Goal: Information Seeking & Learning: Learn about a topic

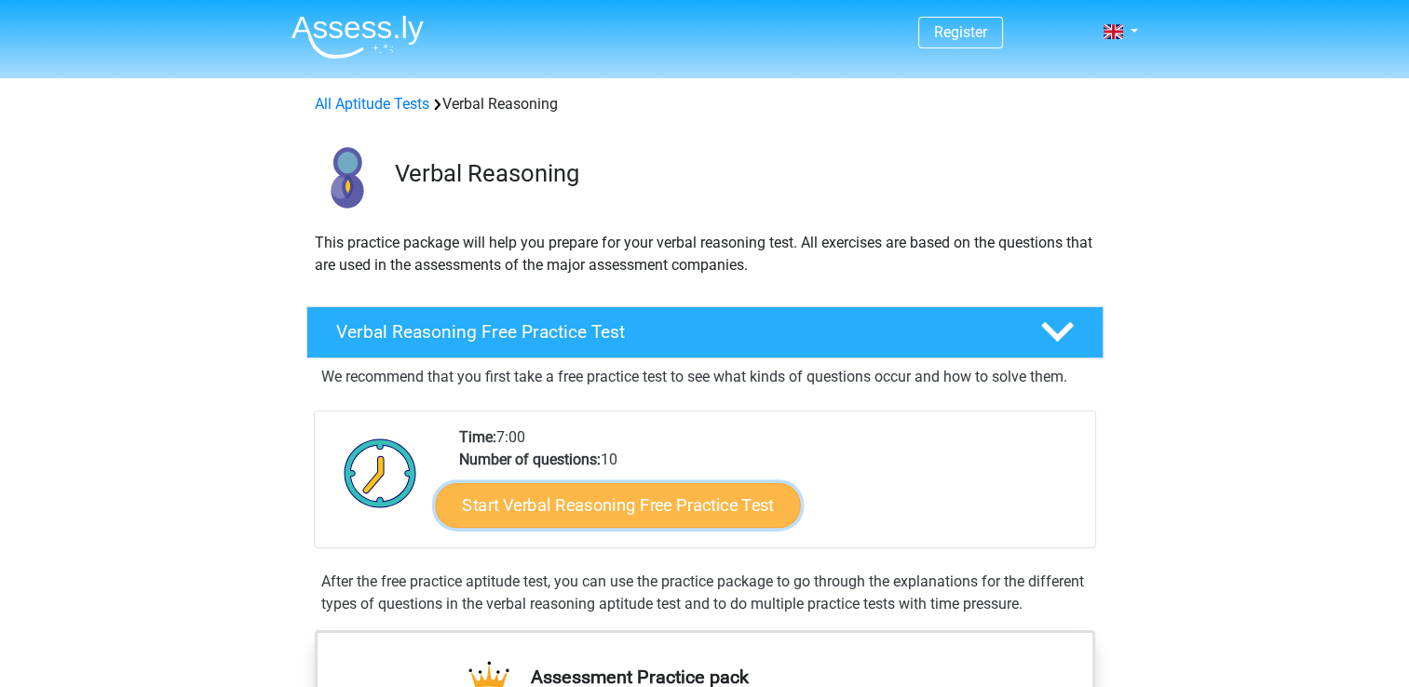
click at [658, 498] on link "Start Verbal Reasoning Free Practice Test" at bounding box center [617, 505] width 365 height 45
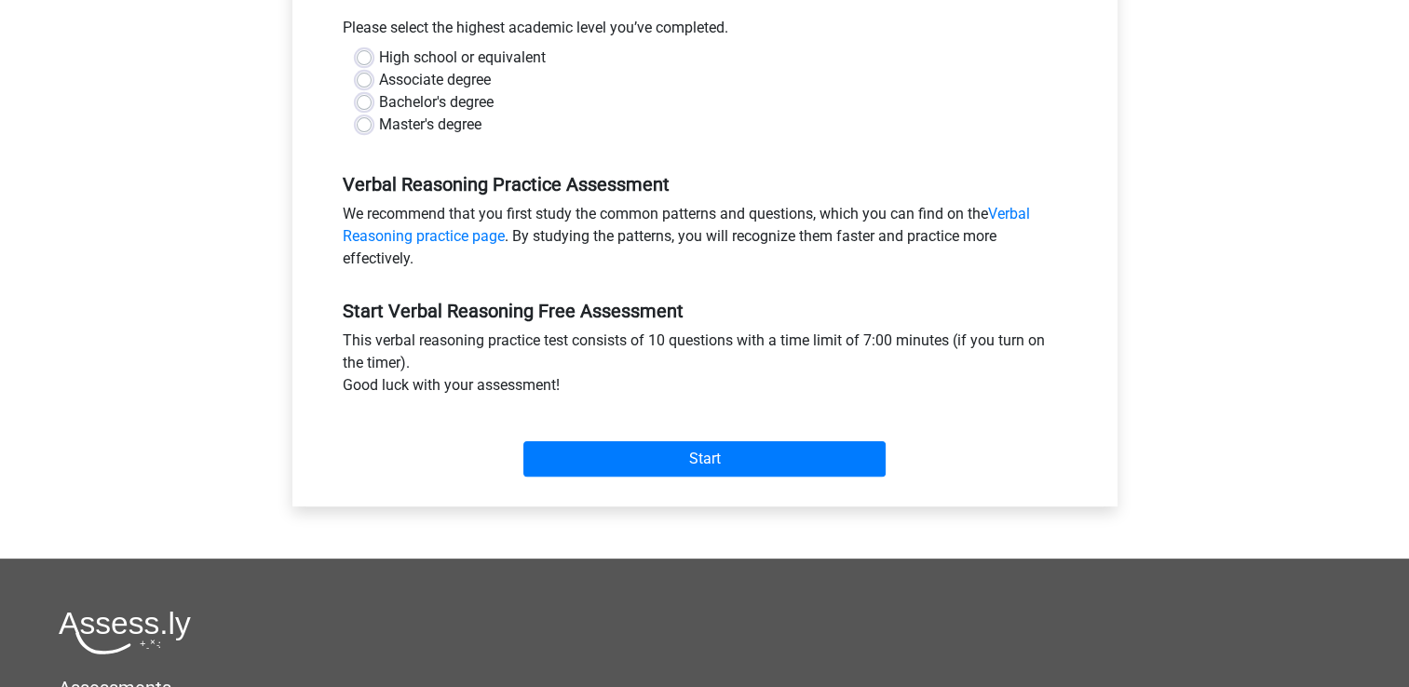
scroll to position [26, 0]
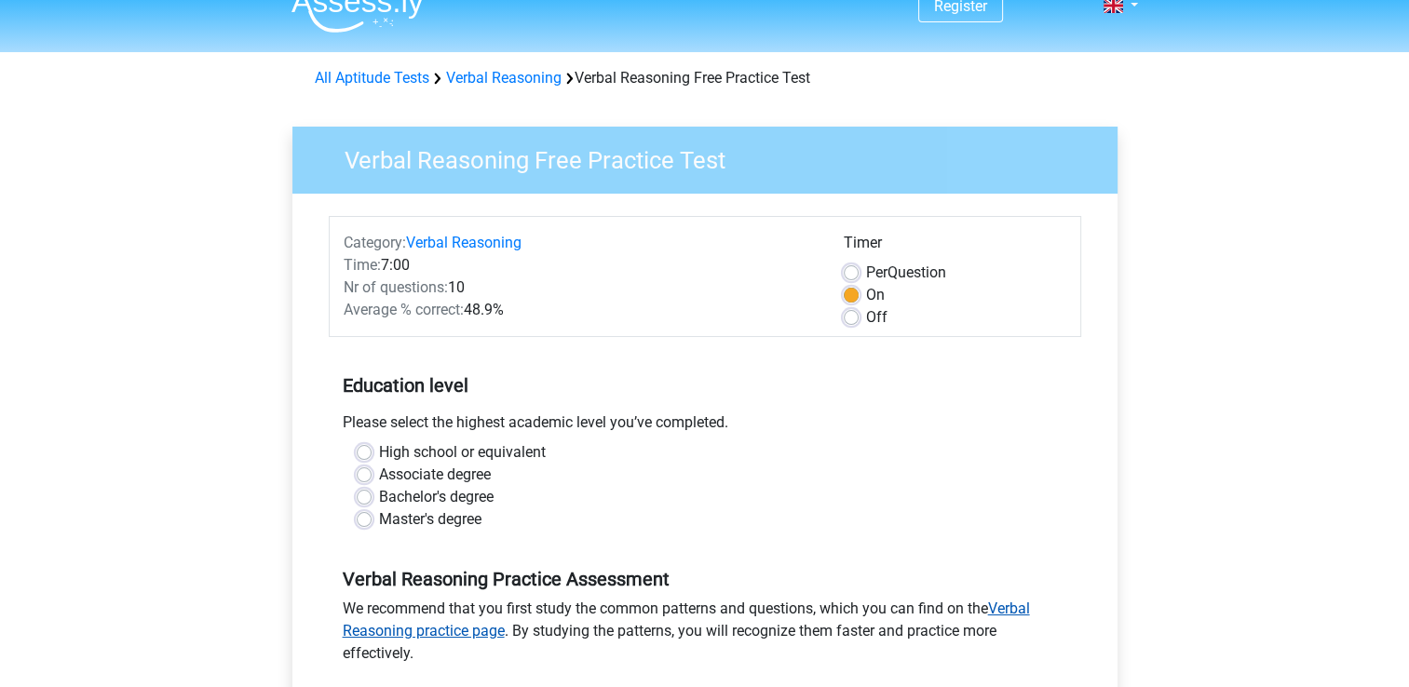
click at [428, 629] on link "Verbal Reasoning practice page" at bounding box center [686, 620] width 687 height 40
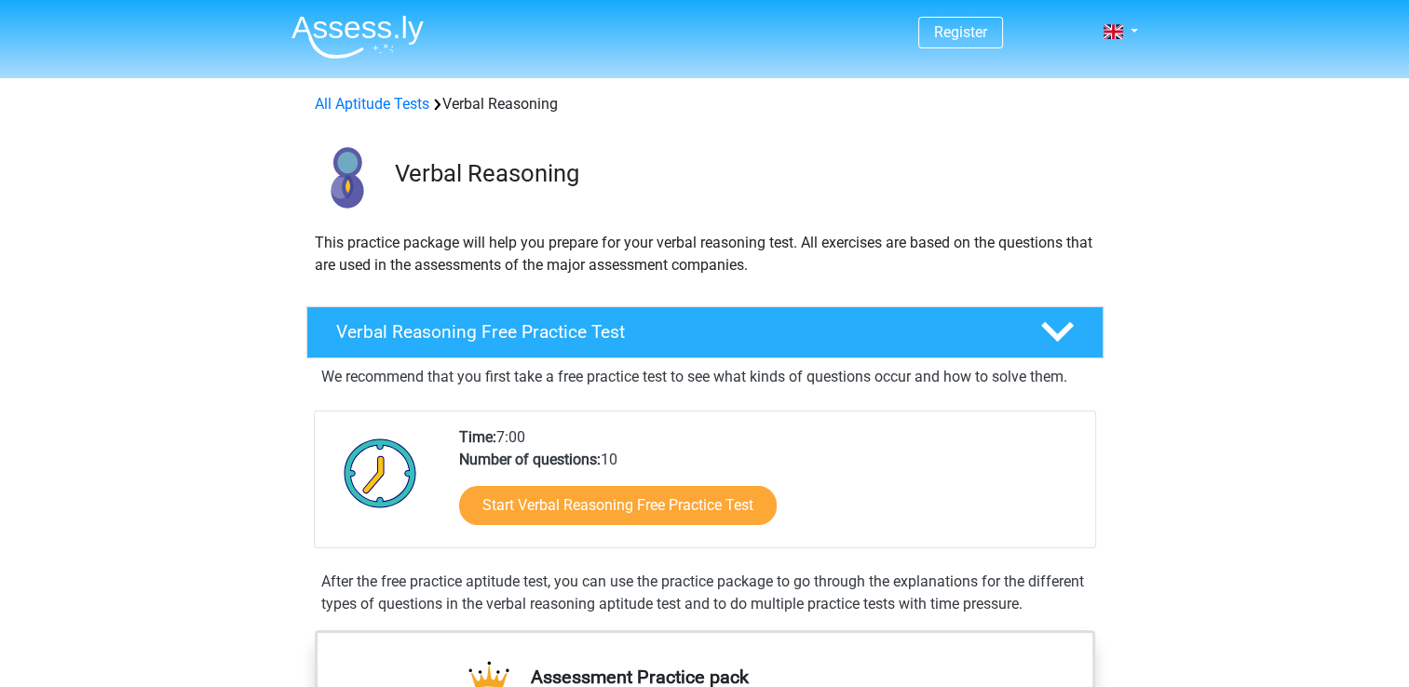
scroll to position [15, 0]
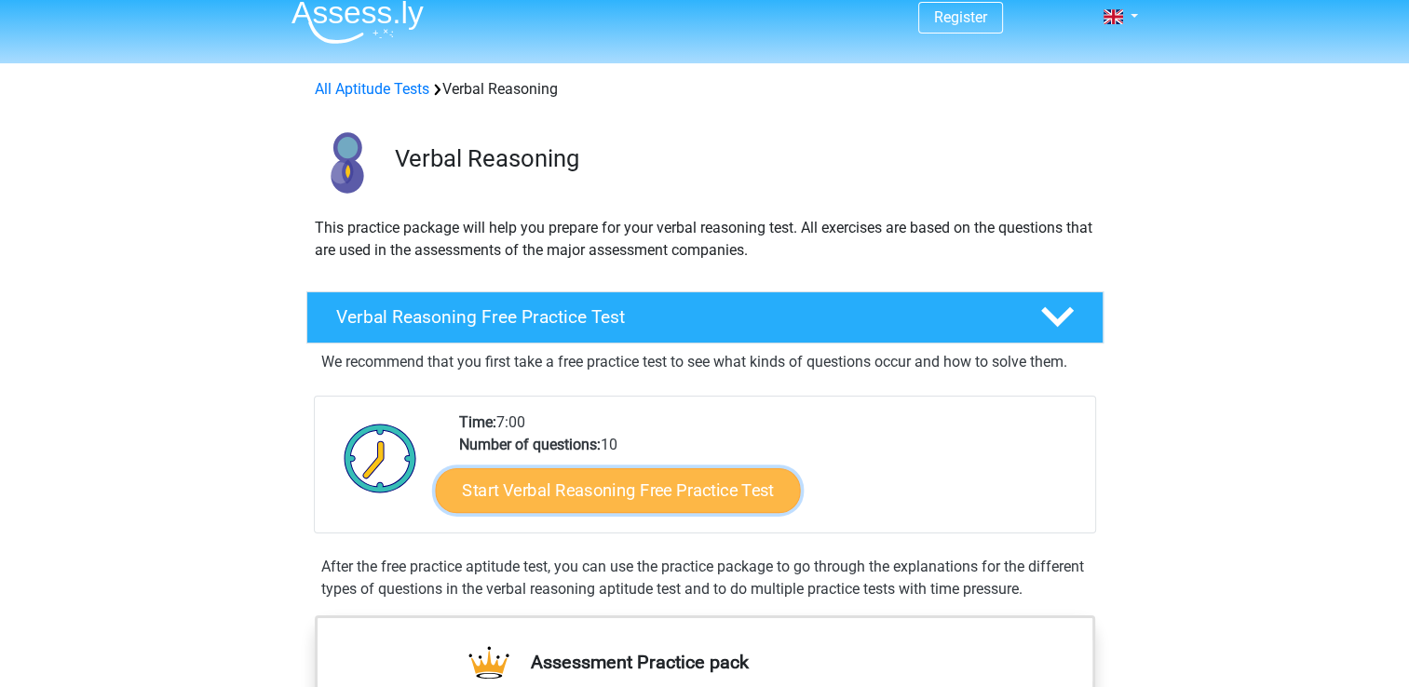
click at [596, 499] on link "Start Verbal Reasoning Free Practice Test" at bounding box center [617, 490] width 365 height 45
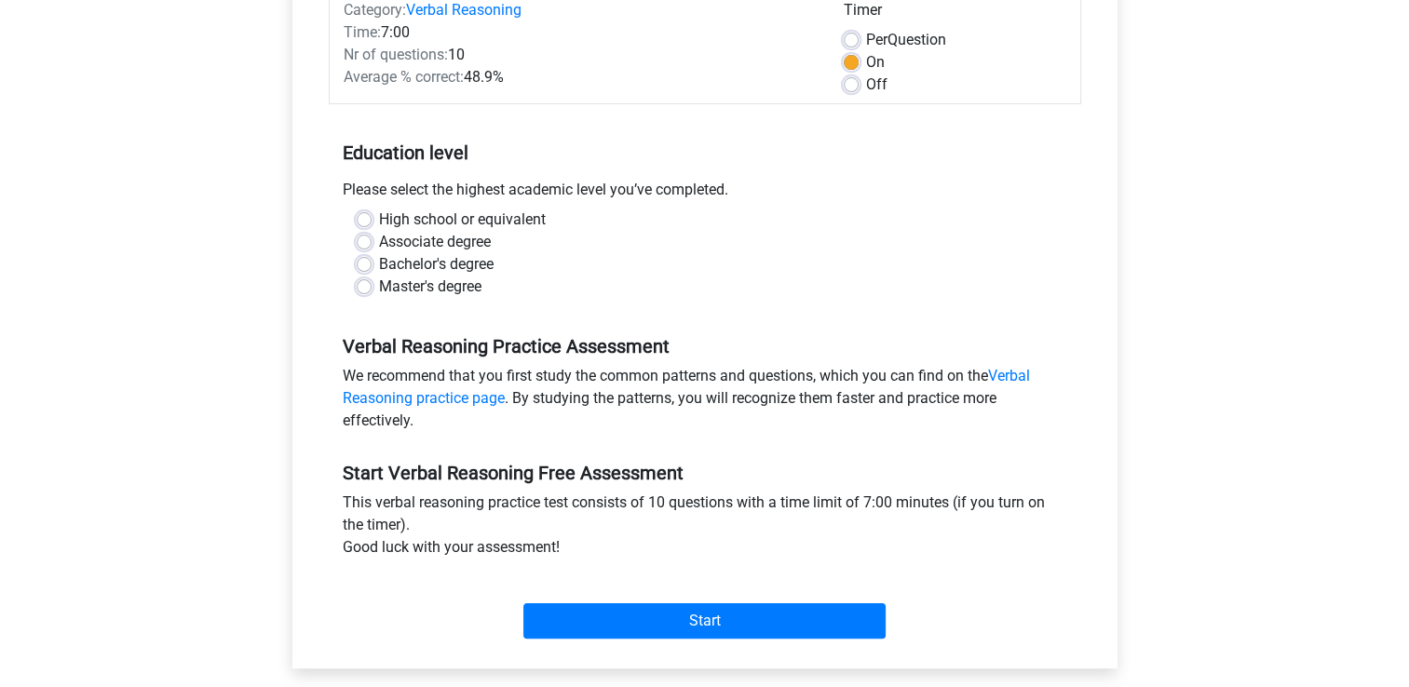
scroll to position [261, 0]
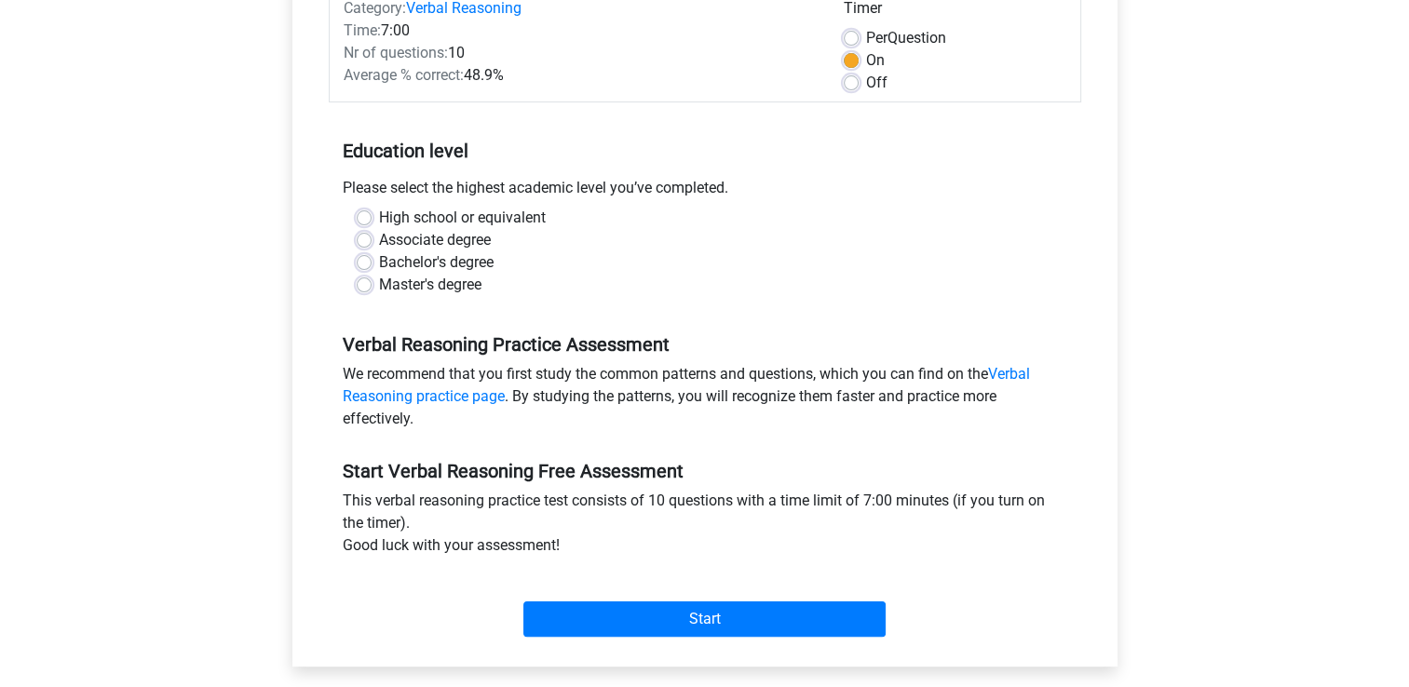
click at [426, 277] on label "Master's degree" at bounding box center [430, 285] width 102 height 22
click at [372, 277] on input "Master's degree" at bounding box center [364, 283] width 15 height 19
radio input "true"
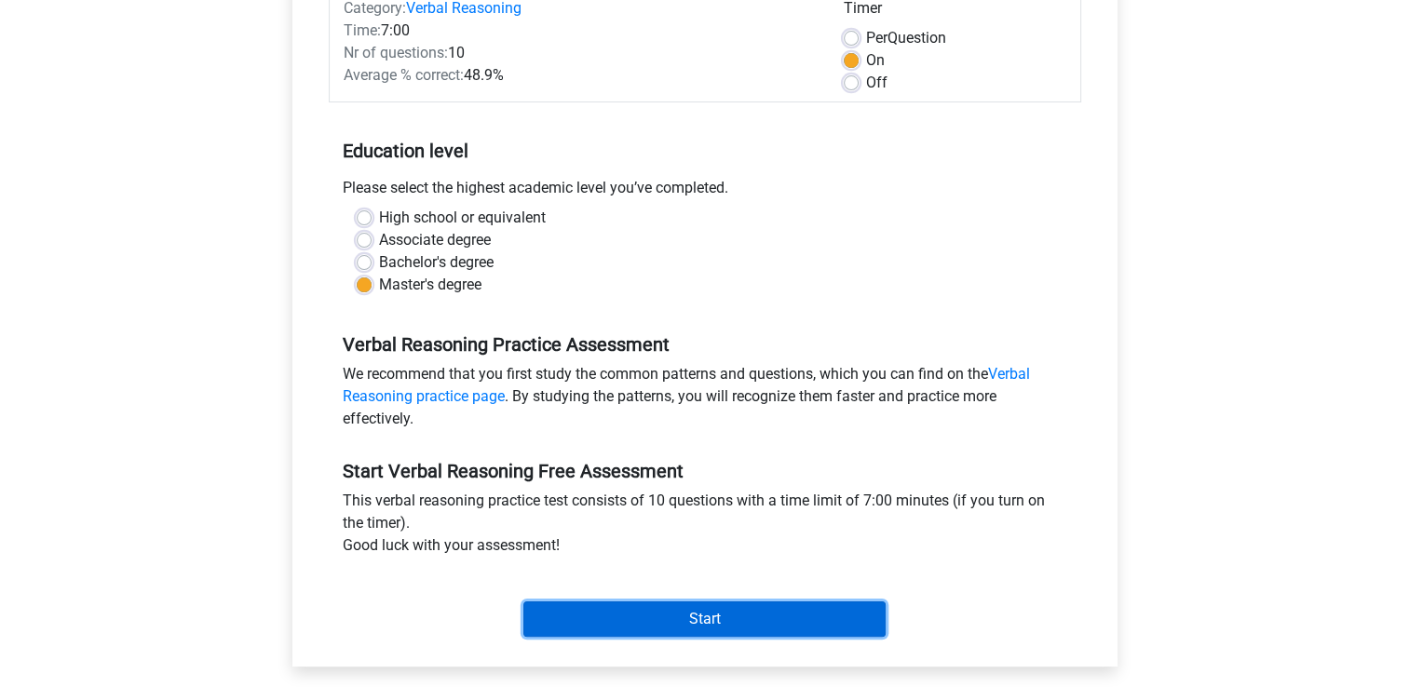
click at [694, 604] on input "Start" at bounding box center [704, 619] width 362 height 35
click at [696, 616] on input "Start" at bounding box center [704, 619] width 362 height 35
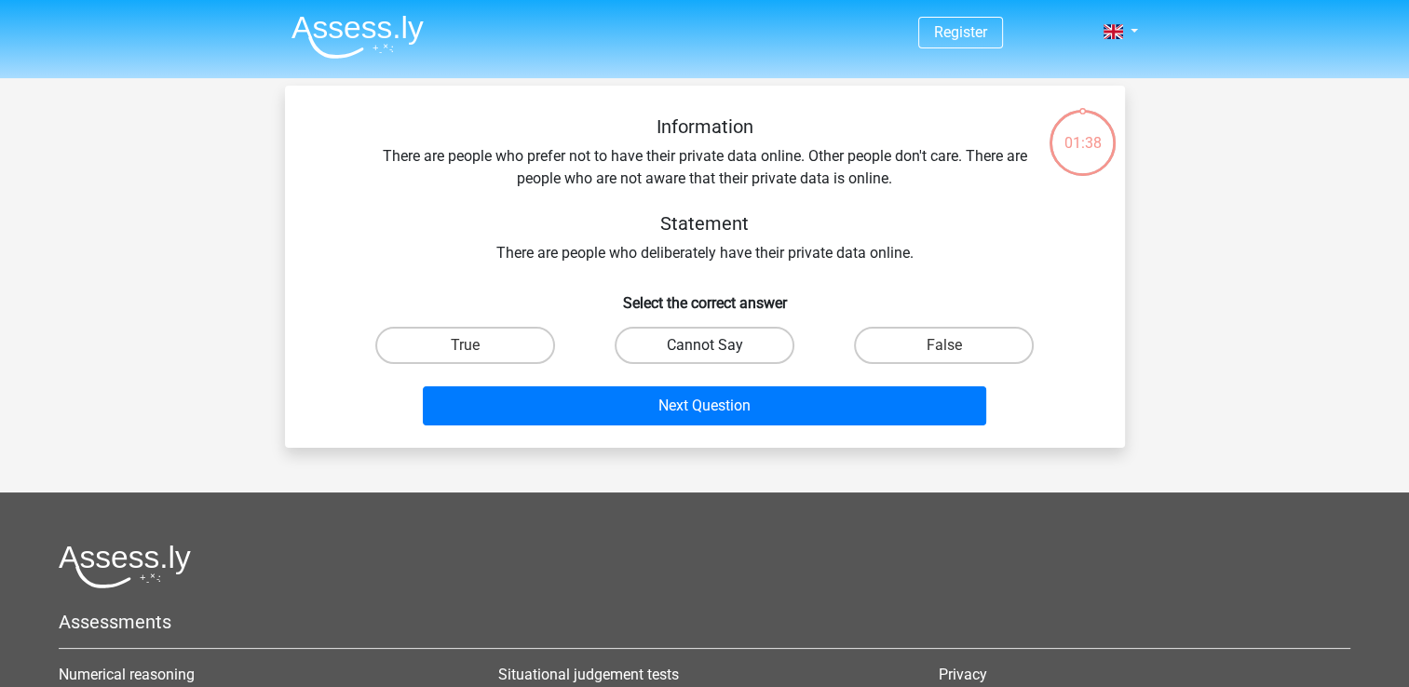
click at [758, 333] on label "Cannot Say" at bounding box center [705, 345] width 180 height 37
click at [716, 345] on input "Cannot Say" at bounding box center [710, 351] width 12 height 12
radio input "true"
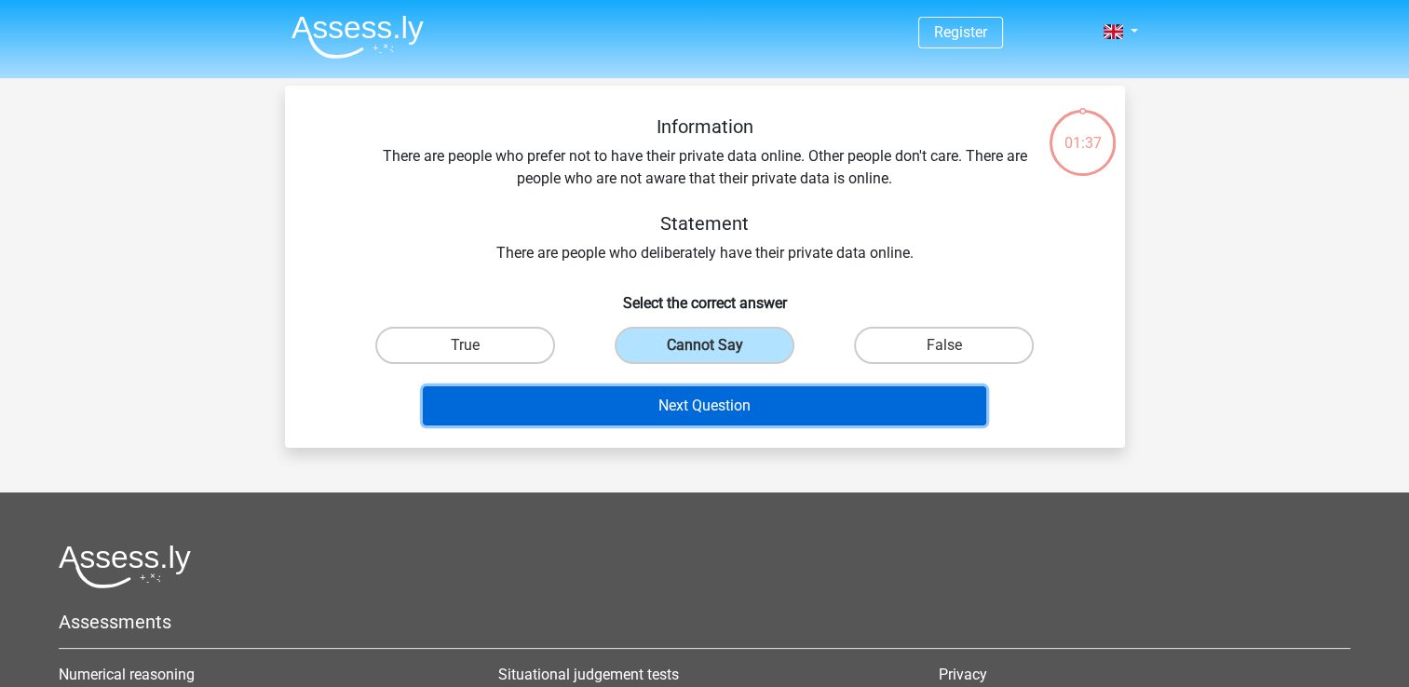
click at [779, 412] on button "Next Question" at bounding box center [704, 405] width 563 height 39
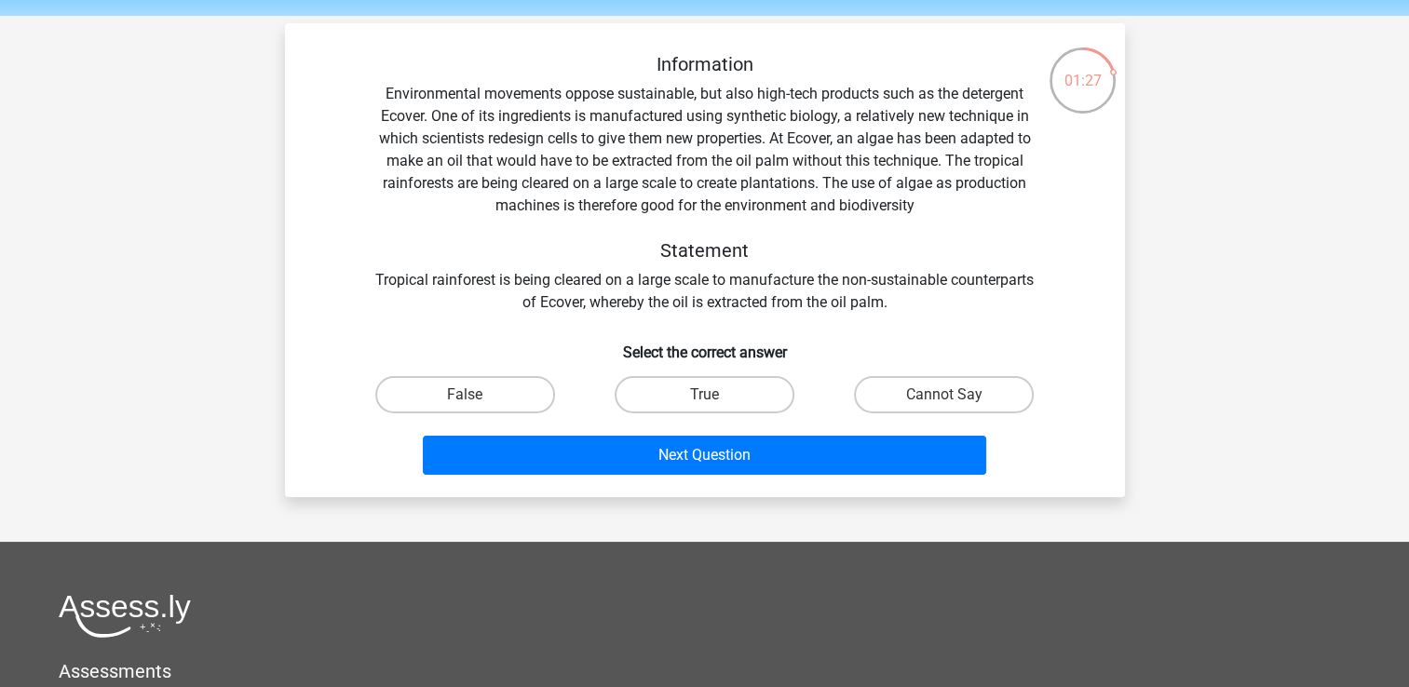
scroll to position [32, 0]
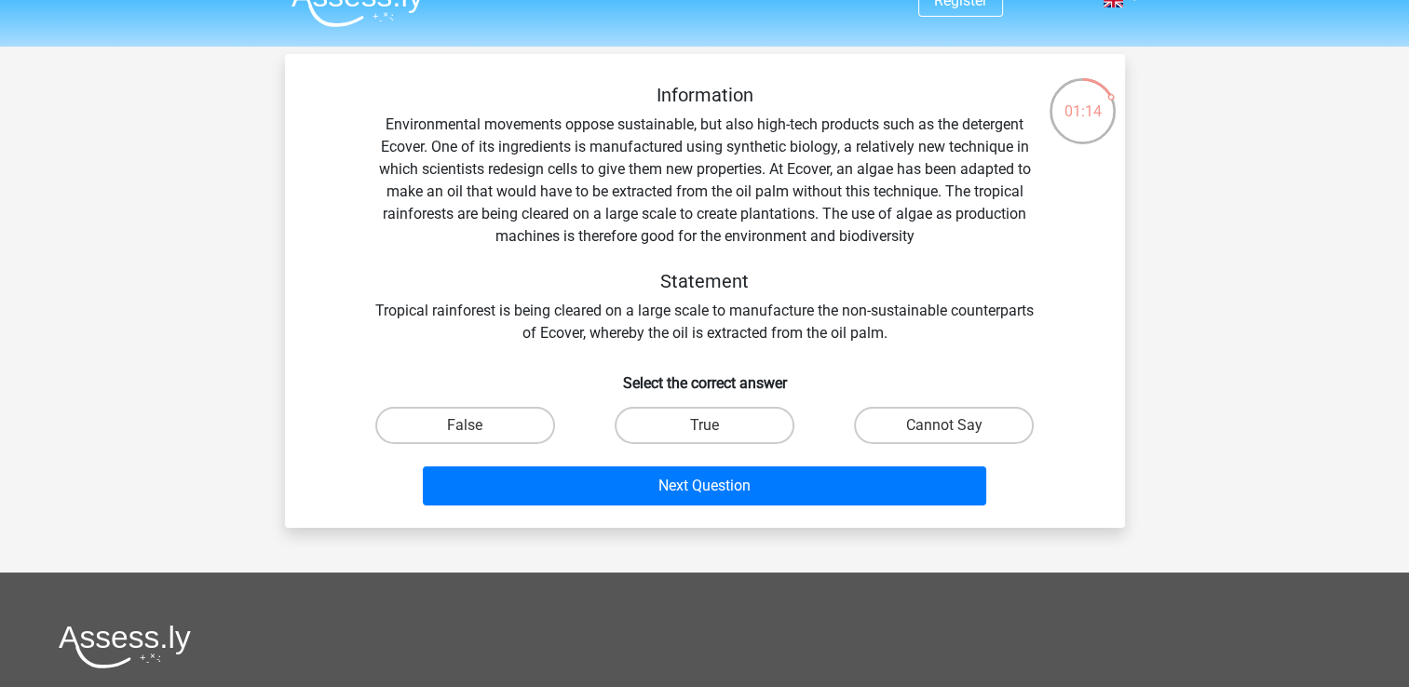
click at [586, 184] on div "Information Environmental movements oppose sustainable, but also high-tech prod…" at bounding box center [705, 214] width 780 height 261
click at [920, 422] on label "Cannot Say" at bounding box center [944, 425] width 180 height 37
click at [944, 426] on input "Cannot Say" at bounding box center [950, 432] width 12 height 12
radio input "true"
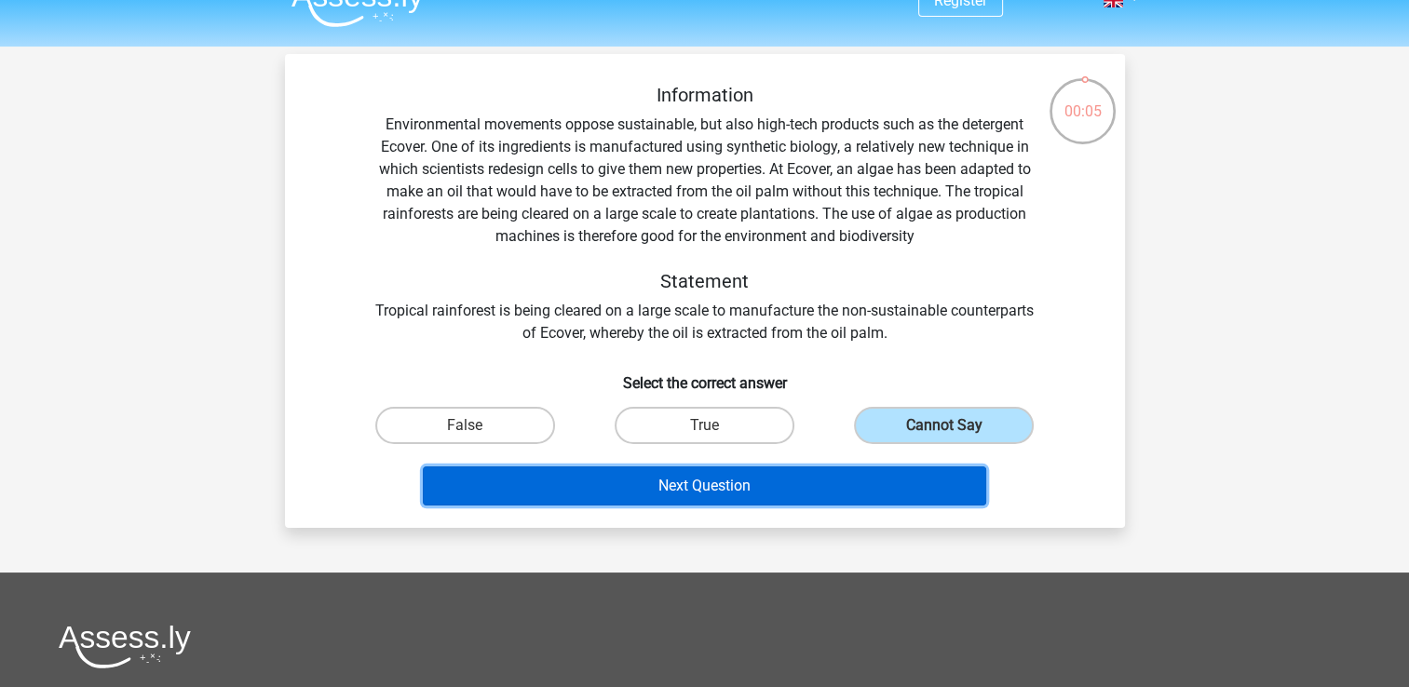
click at [788, 491] on button "Next Question" at bounding box center [704, 486] width 563 height 39
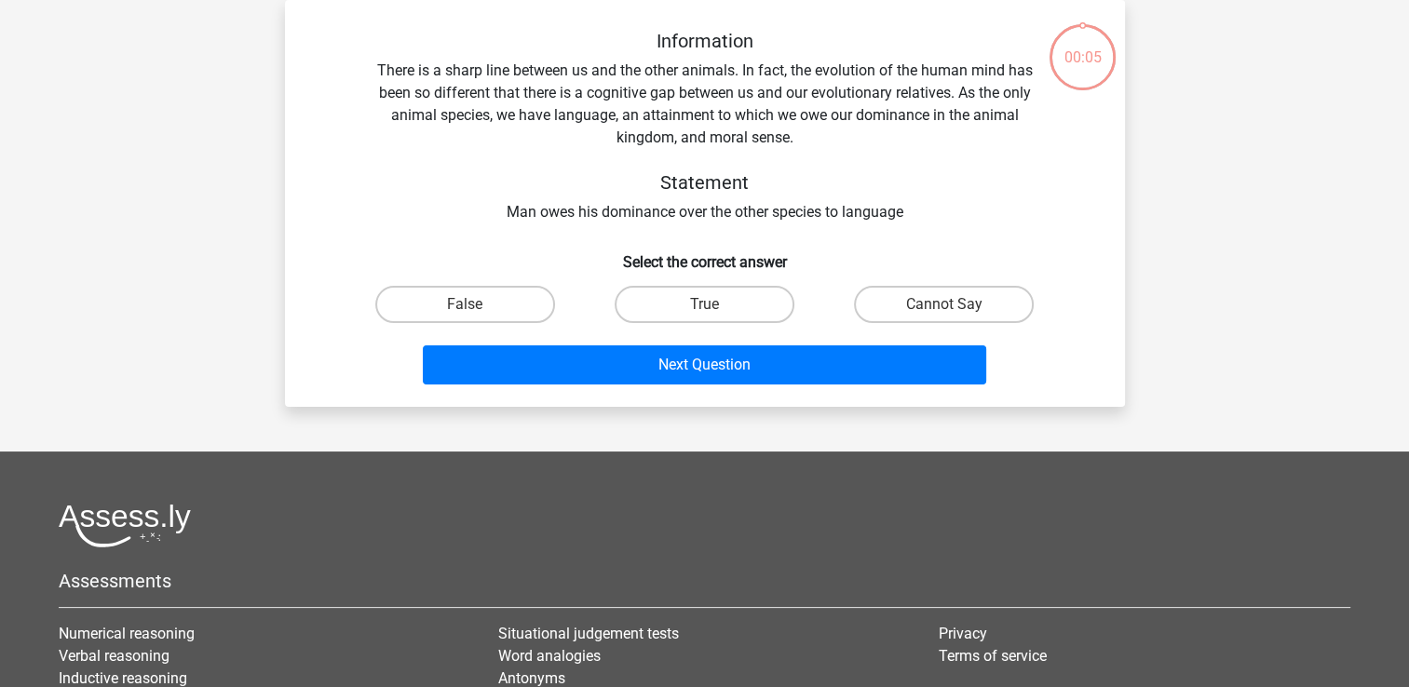
scroll to position [0, 0]
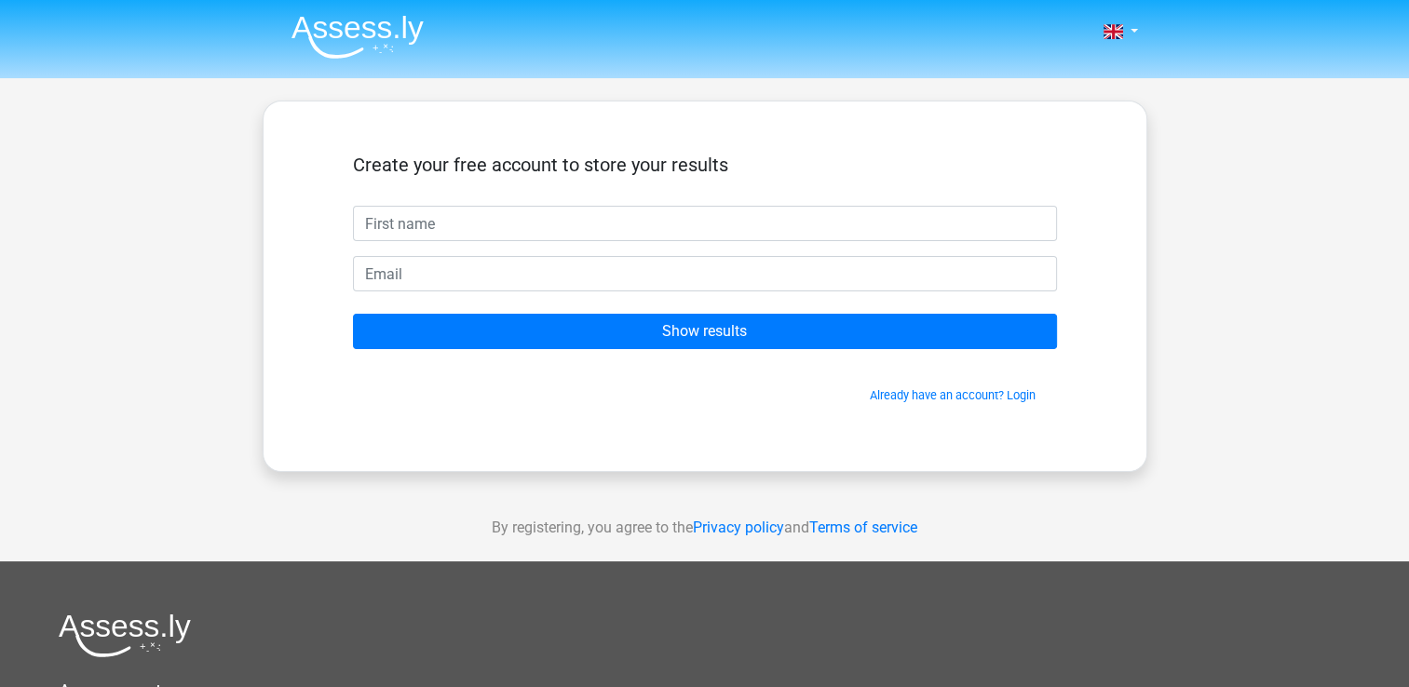
scroll to position [7, 0]
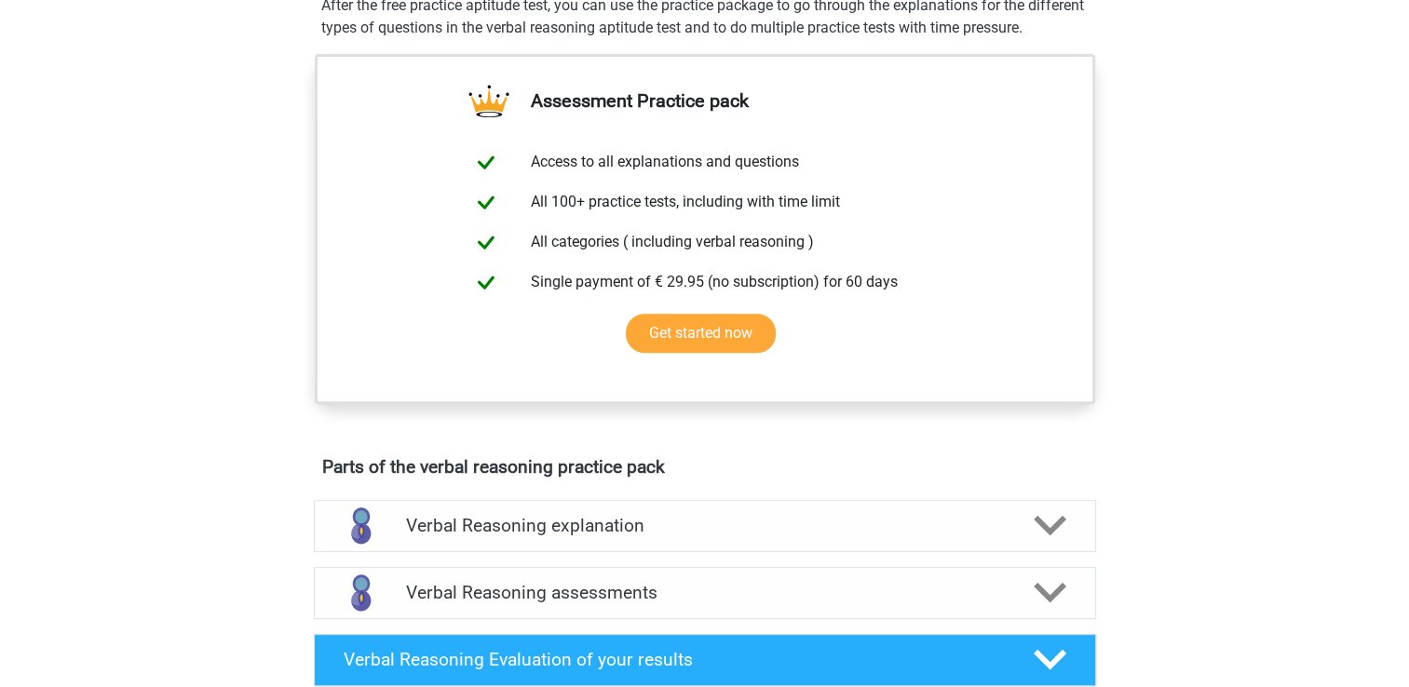
scroll to position [575, 0]
